Goal: Download file/media

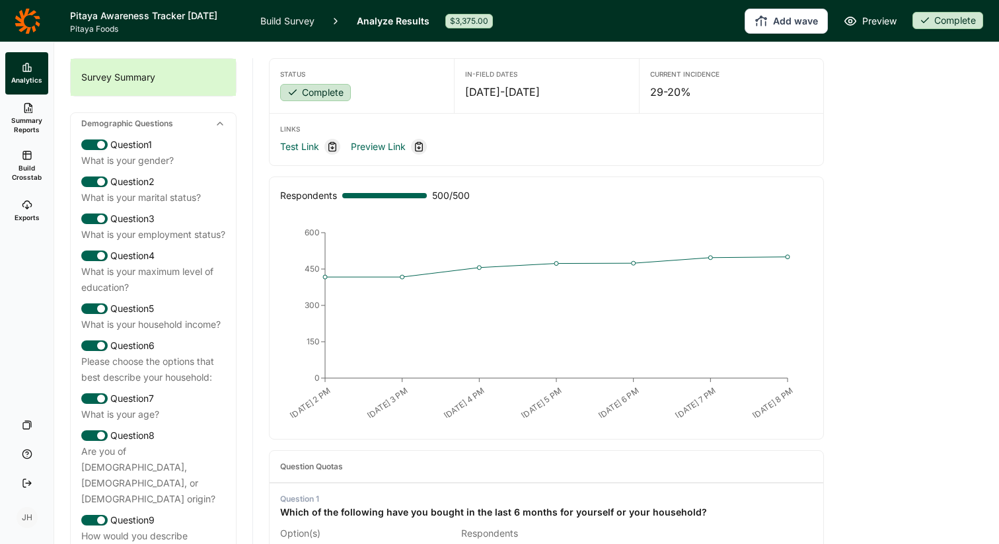
click at [393, 24] on link "Analyze Results" at bounding box center [393, 21] width 73 height 42
click at [392, 20] on link "Analyze Results" at bounding box center [393, 21] width 73 height 42
click at [26, 160] on icon at bounding box center [27, 155] width 11 height 11
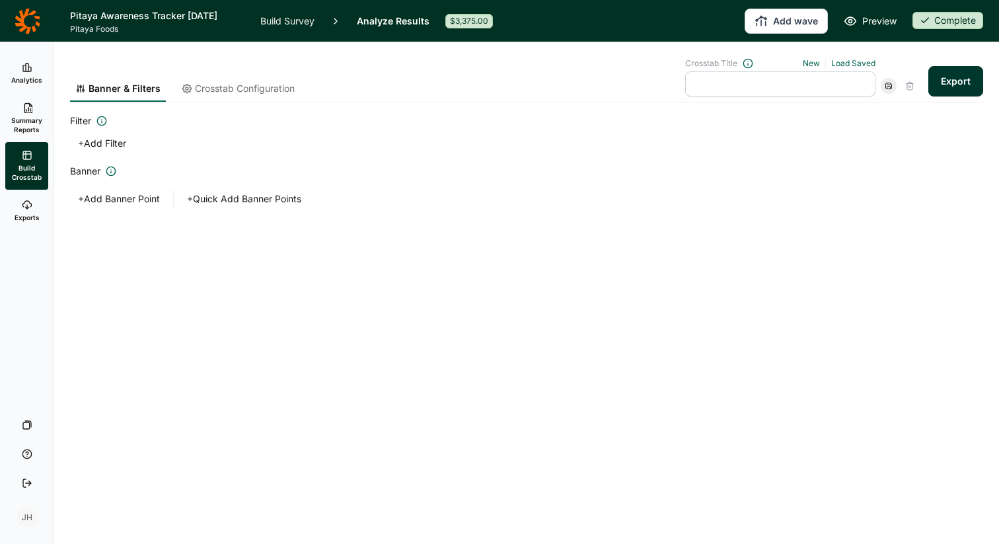
click at [968, 79] on button "Export" at bounding box center [955, 81] width 55 height 30
click at [204, 16] on h1 "Pitaya Awareness Tracker [DATE]" at bounding box center [157, 16] width 174 height 16
click at [377, 18] on link "Analyze Results" at bounding box center [393, 21] width 73 height 42
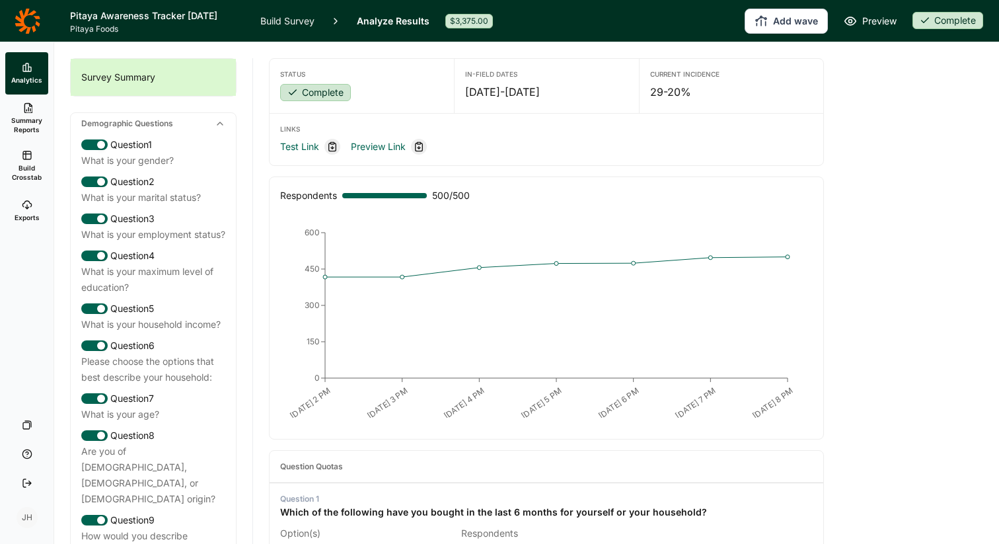
scroll to position [1, 0]
click at [22, 112] on icon at bounding box center [27, 107] width 11 height 11
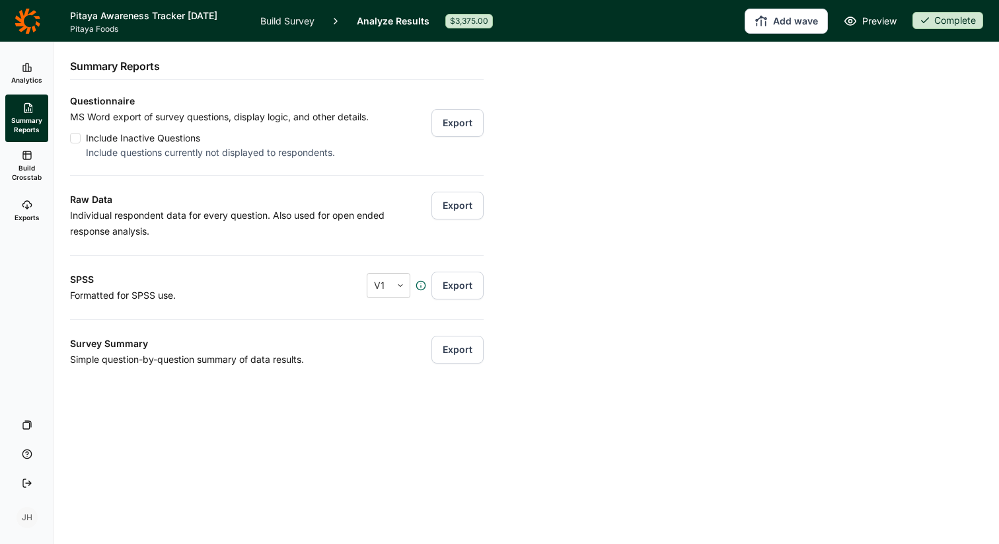
click at [32, 205] on link "Exports" at bounding box center [26, 211] width 43 height 42
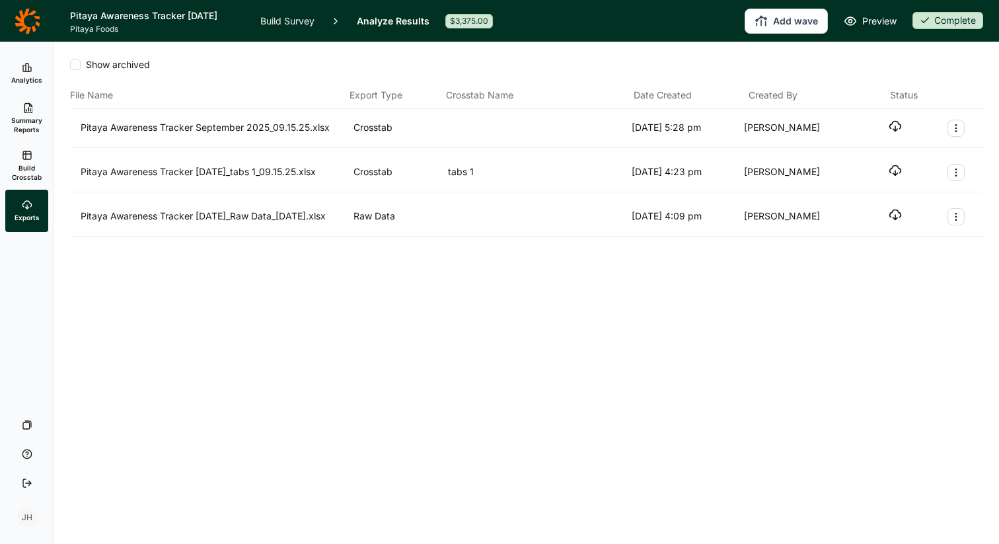
click at [954, 178] on button "Export Actions" at bounding box center [956, 172] width 17 height 17
click at [894, 171] on icon "button" at bounding box center [895, 170] width 13 height 13
